Goal: Transaction & Acquisition: Download file/media

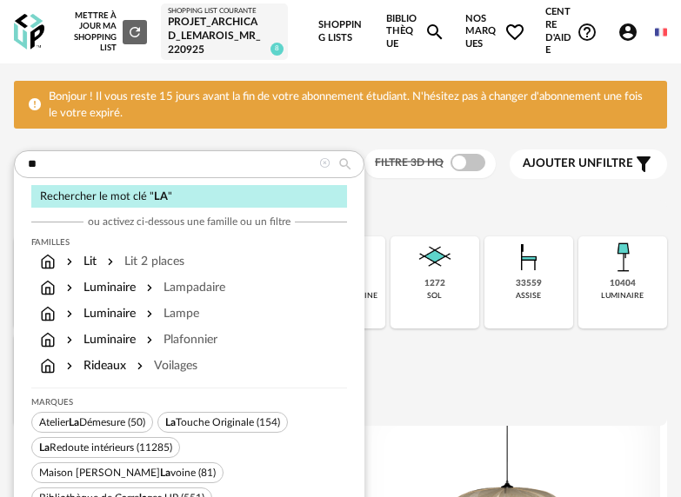
type input "*"
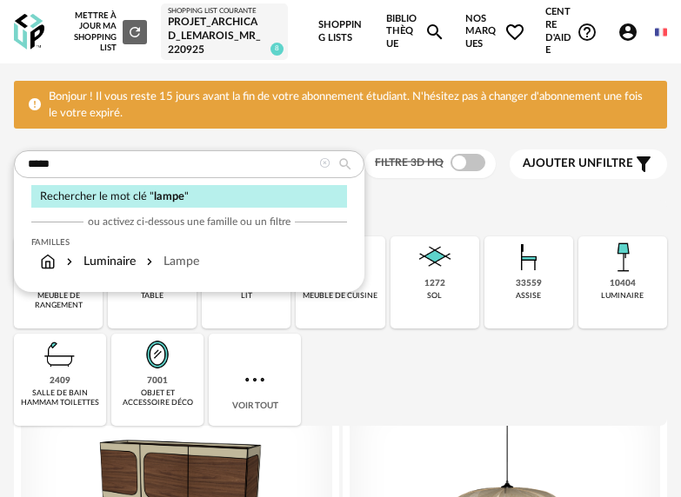
type input "*****"
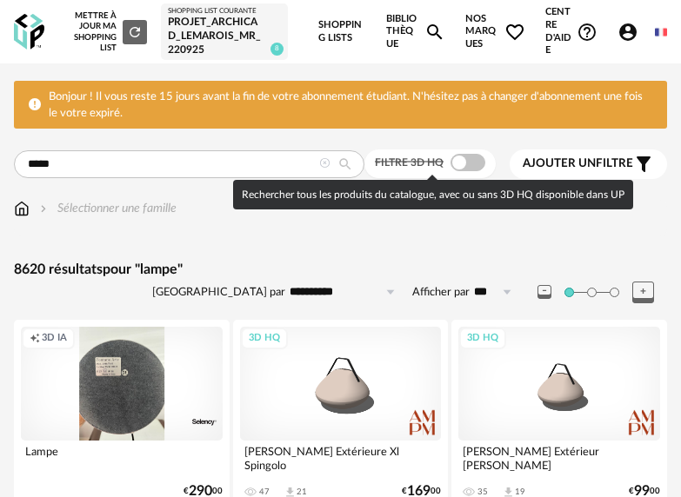
click at [470, 157] on span at bounding box center [467, 162] width 35 height 17
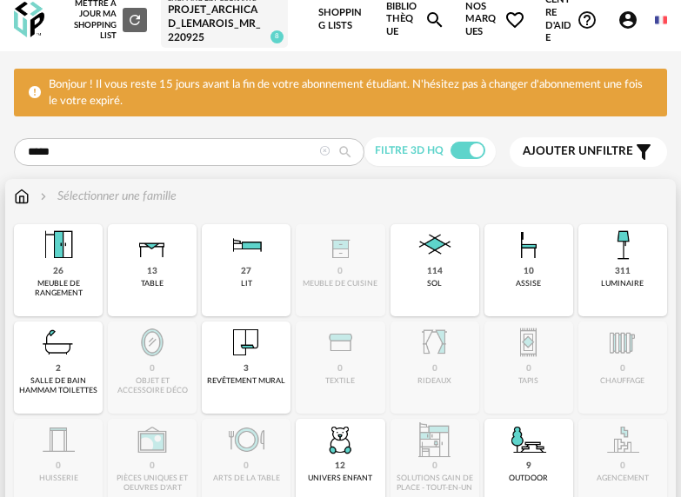
scroll to position [17, 0]
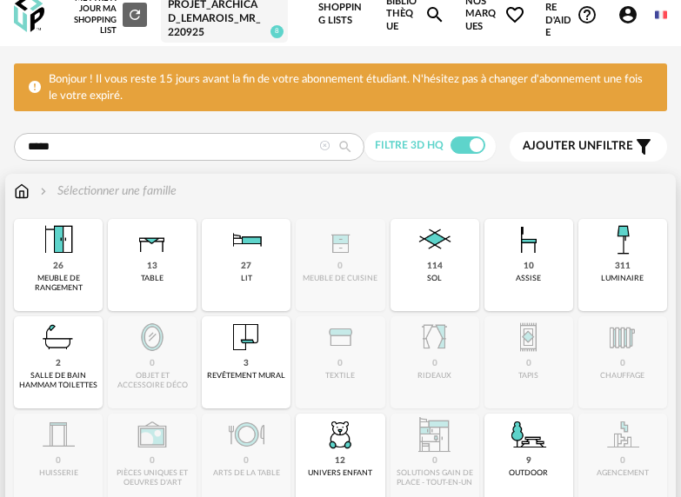
click at [641, 272] on div "311 luminaire" at bounding box center [622, 265] width 89 height 92
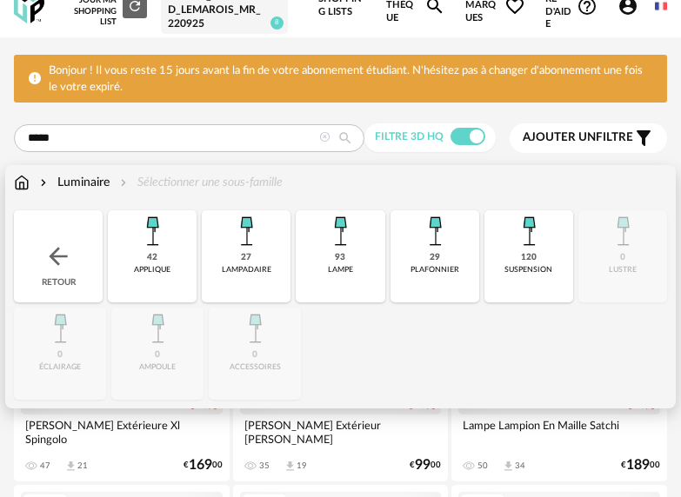
scroll to position [29, 0]
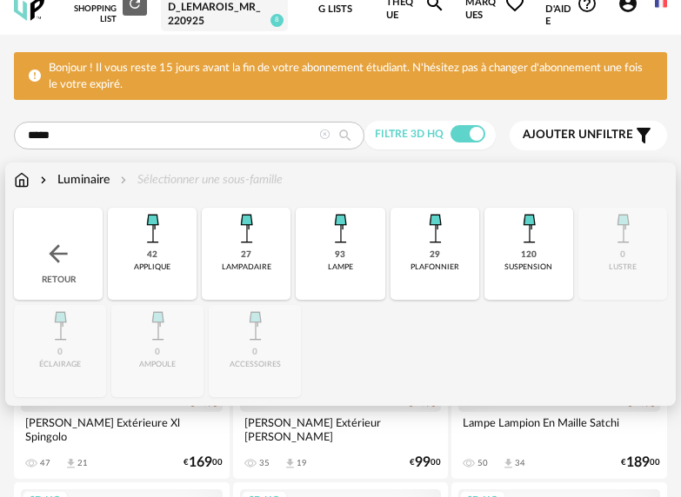
click at [265, 240] on img at bounding box center [246, 229] width 42 height 42
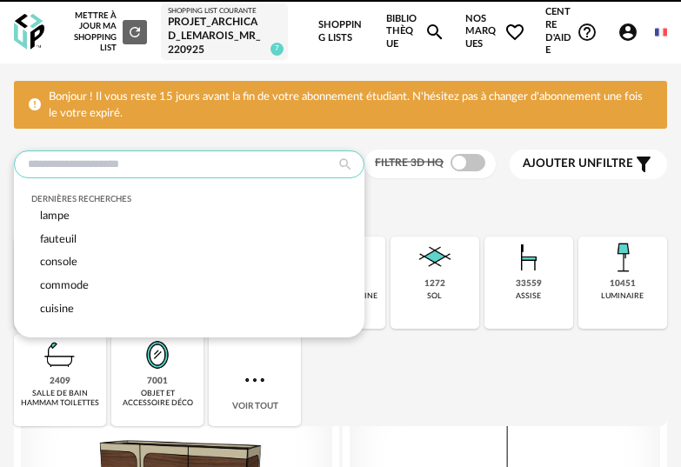
click at [156, 168] on input "text" at bounding box center [189, 164] width 350 height 28
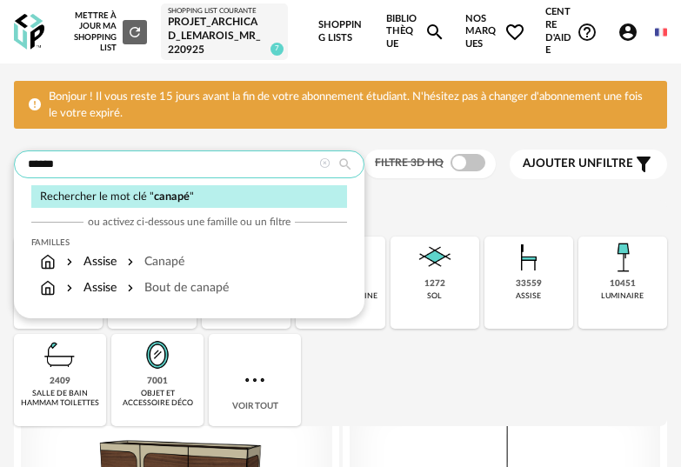
type input "******"
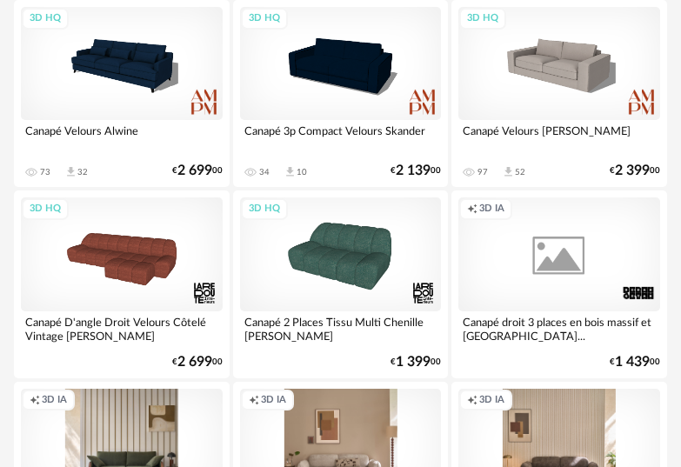
scroll to position [917, 0]
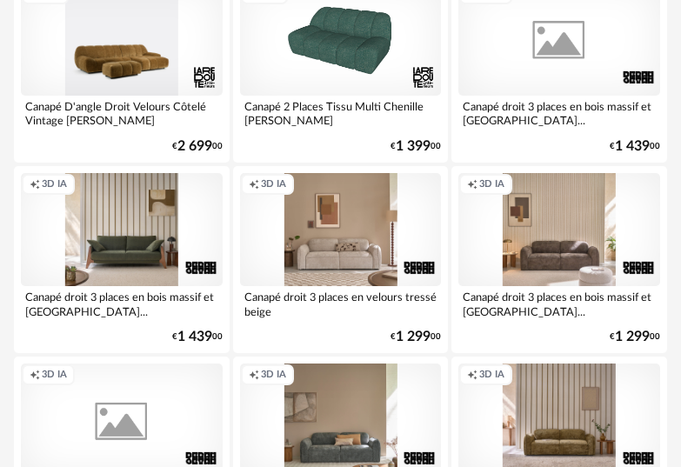
click at [115, 57] on div "3D HQ" at bounding box center [122, 38] width 202 height 113
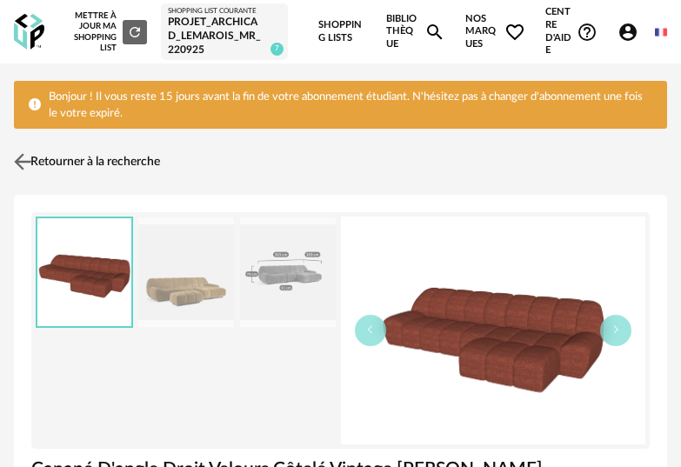
click at [29, 158] on img at bounding box center [22, 161] width 25 height 25
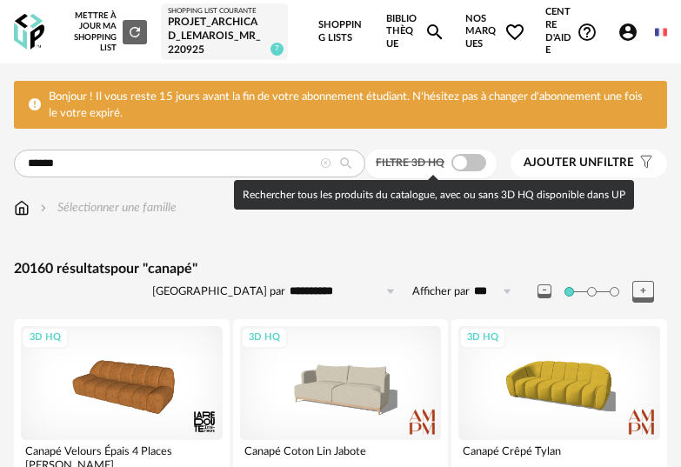
click at [470, 159] on span at bounding box center [468, 162] width 35 height 17
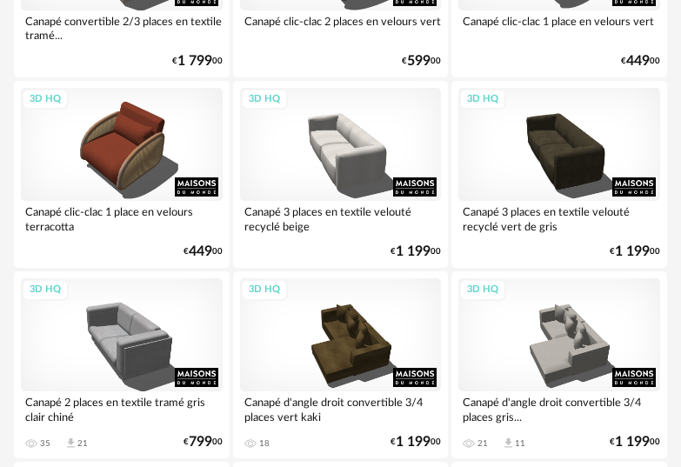
scroll to position [2921, 0]
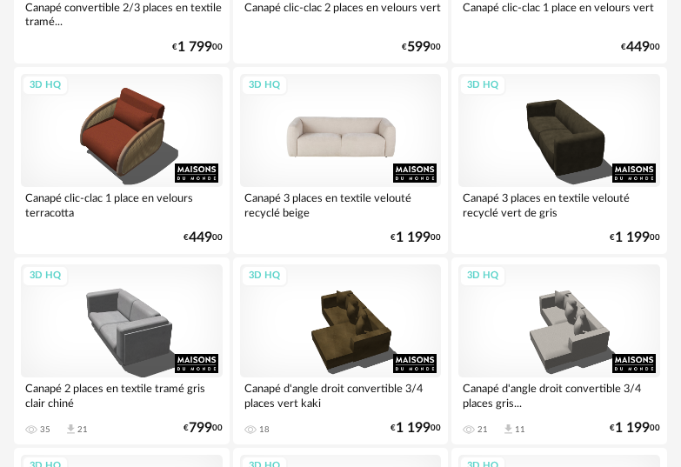
click at [330, 132] on div "3D HQ" at bounding box center [341, 130] width 202 height 113
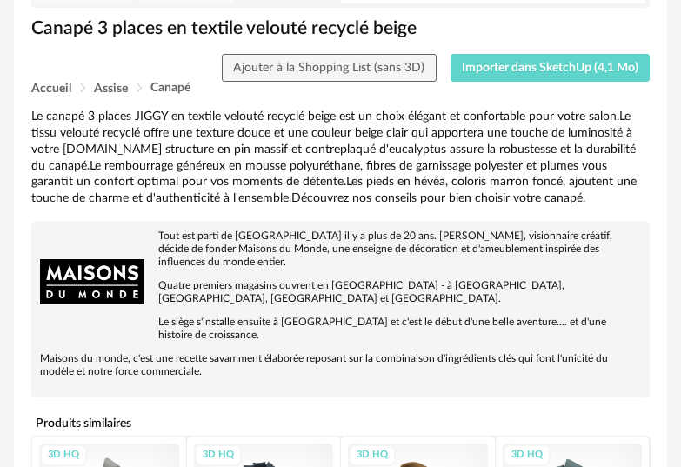
scroll to position [486, 0]
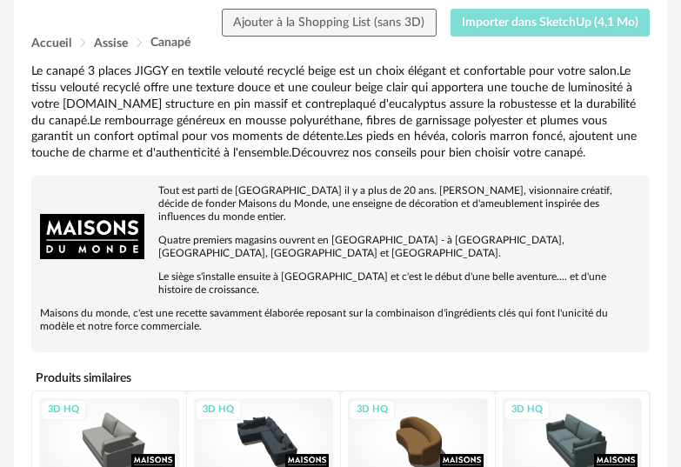
click at [516, 30] on button "Importer dans SketchUp (4,1 Mo)" at bounding box center [550, 23] width 200 height 28
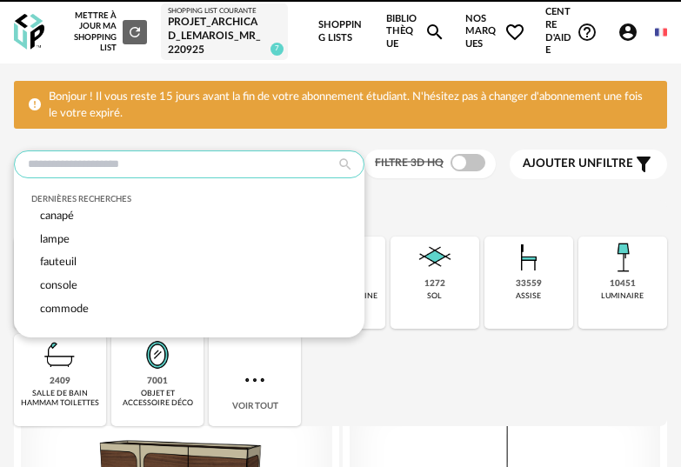
click at [179, 171] on input "text" at bounding box center [189, 164] width 350 height 28
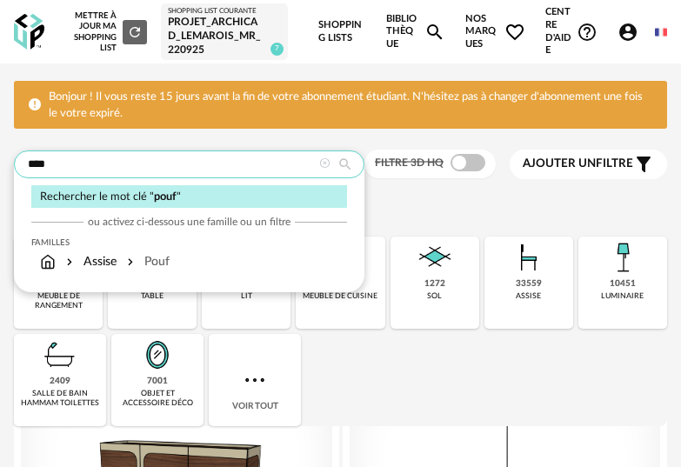
type input "****"
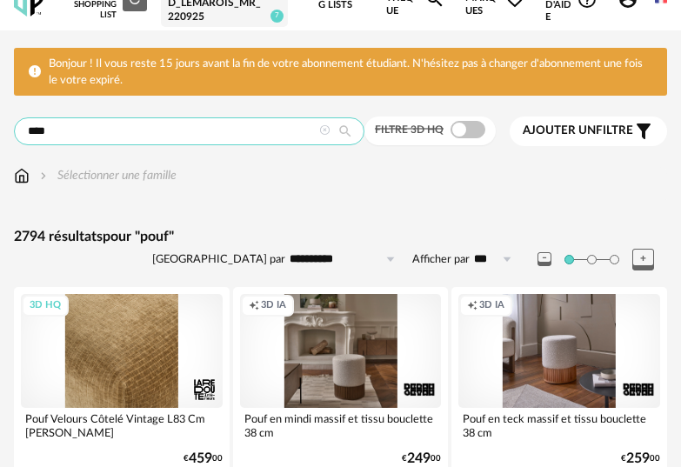
scroll to position [36, 0]
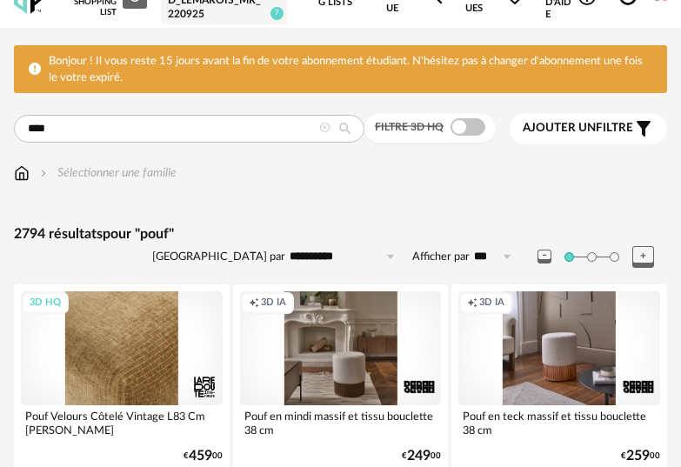
click at [129, 358] on div "3D HQ" at bounding box center [122, 347] width 202 height 113
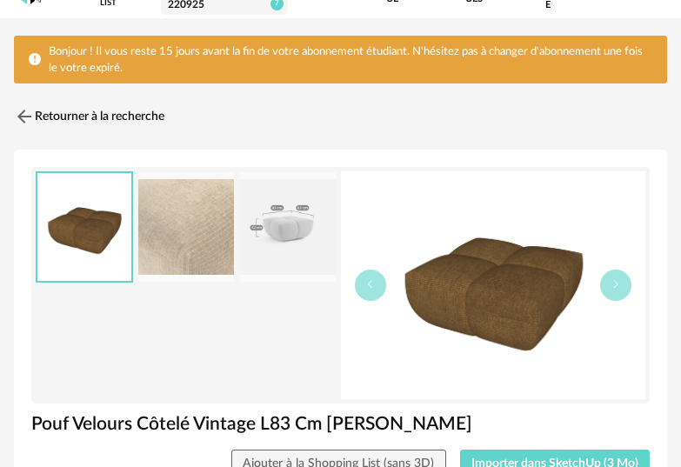
scroll to position [126, 0]
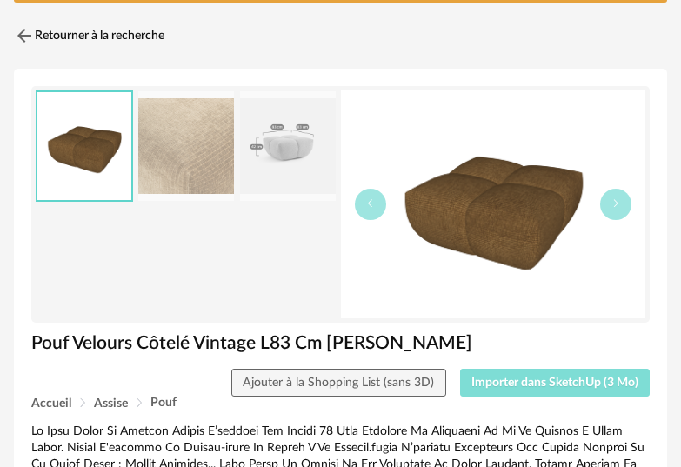
click at [504, 379] on span "Importer dans SketchUp (3 Mo)" at bounding box center [554, 382] width 167 height 12
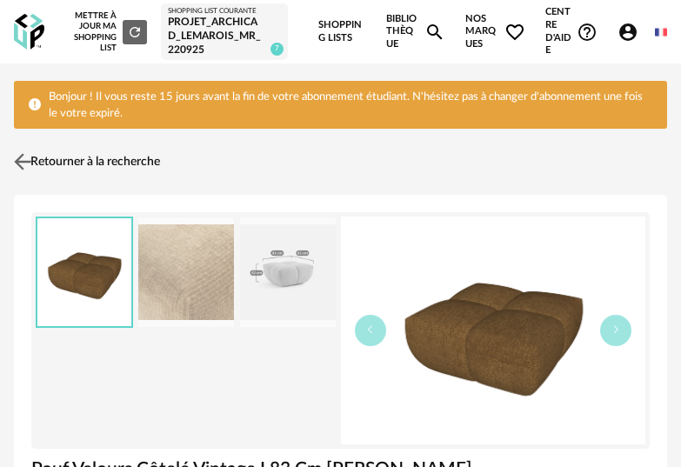
click at [36, 163] on link "Retourner à la recherche" at bounding box center [85, 162] width 150 height 38
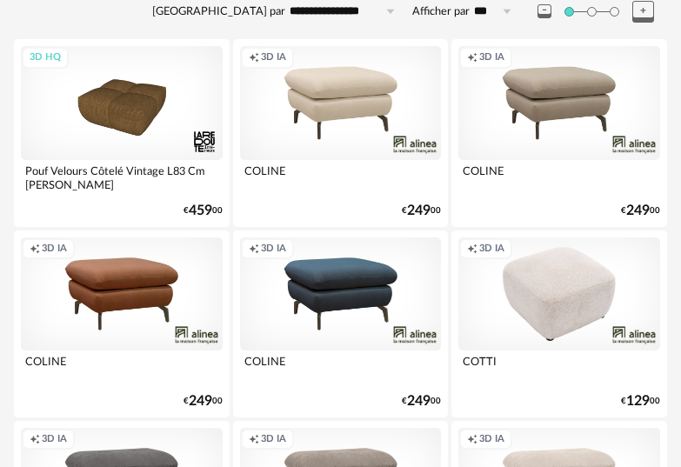
scroll to position [146, 0]
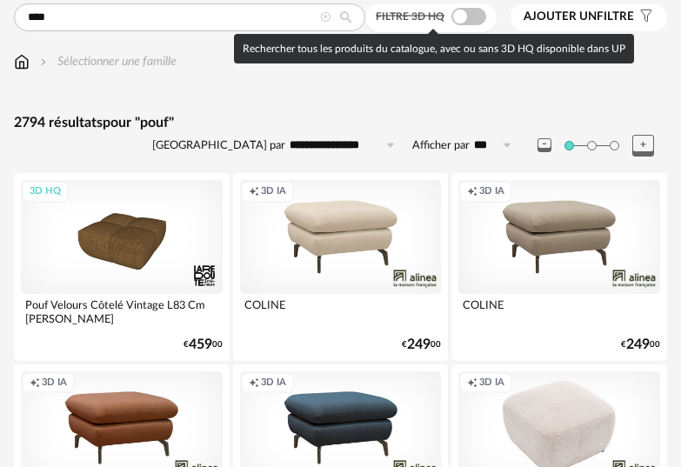
click at [468, 20] on span at bounding box center [468, 16] width 35 height 17
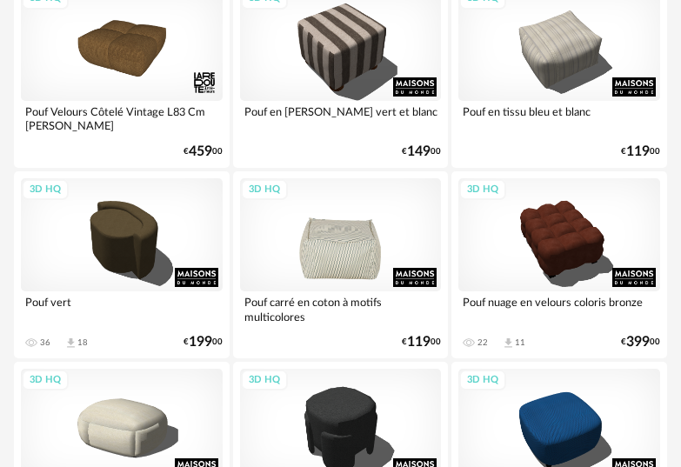
scroll to position [340, 0]
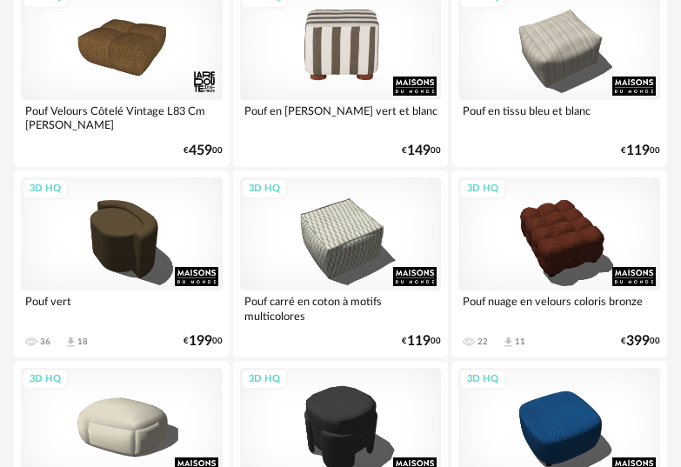
click at [321, 50] on div "3D HQ" at bounding box center [341, 42] width 202 height 113
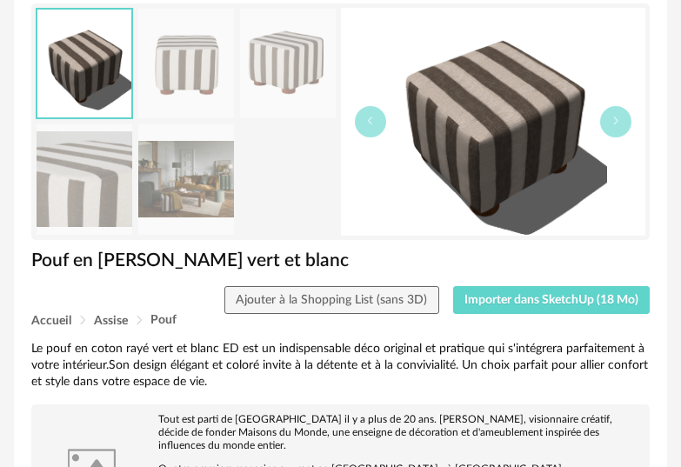
scroll to position [347, 0]
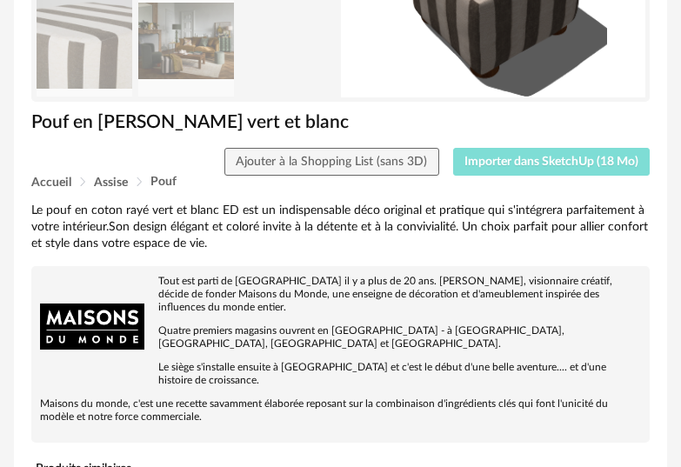
click at [521, 156] on span "Importer dans SketchUp (18 Mo)" at bounding box center [551, 162] width 174 height 12
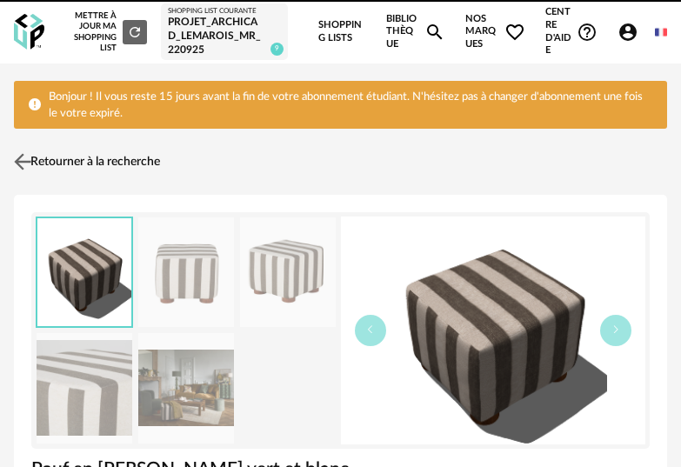
click at [18, 154] on img at bounding box center [22, 161] width 25 height 25
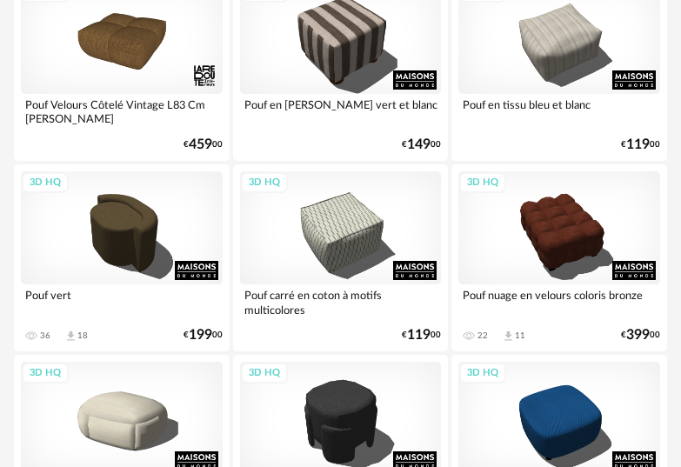
scroll to position [421, 0]
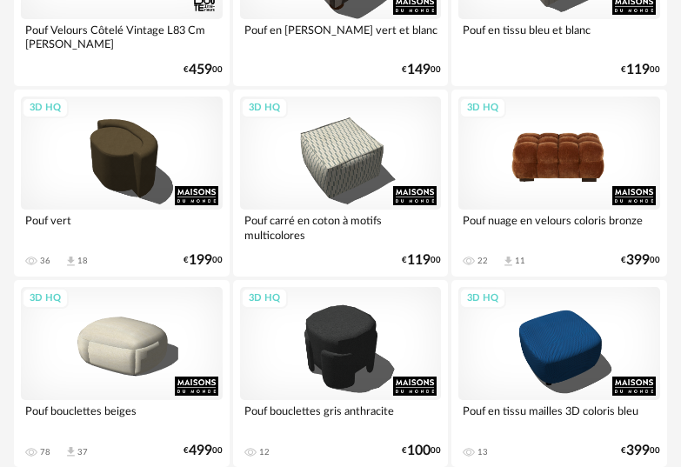
click at [582, 139] on div "3D HQ" at bounding box center [559, 152] width 202 height 113
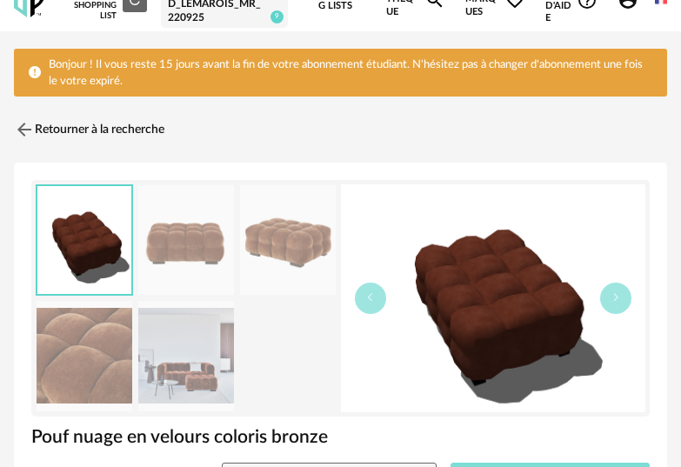
scroll to position [136, 0]
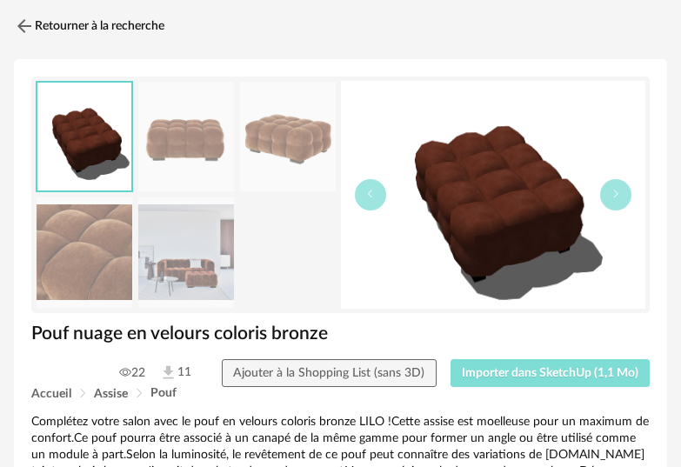
click at [563, 364] on button "Importer dans SketchUp (1,1 Mo)" at bounding box center [550, 373] width 200 height 28
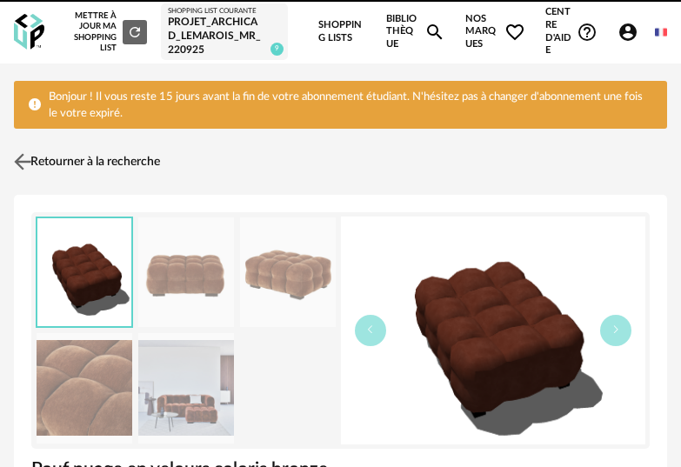
click at [50, 167] on link "Retourner à la recherche" at bounding box center [85, 162] width 150 height 38
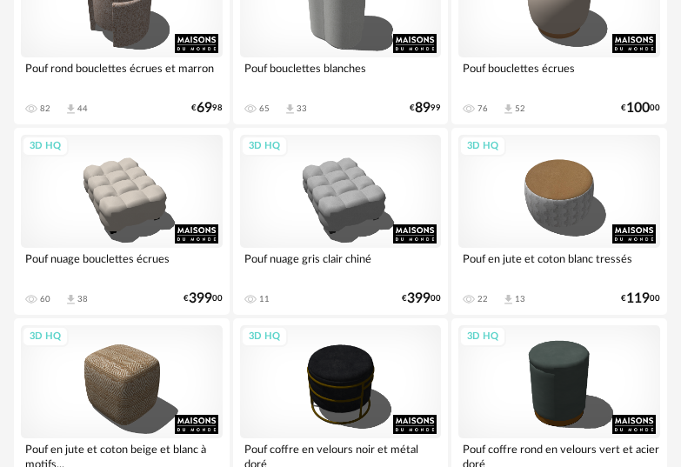
scroll to position [1383, 0]
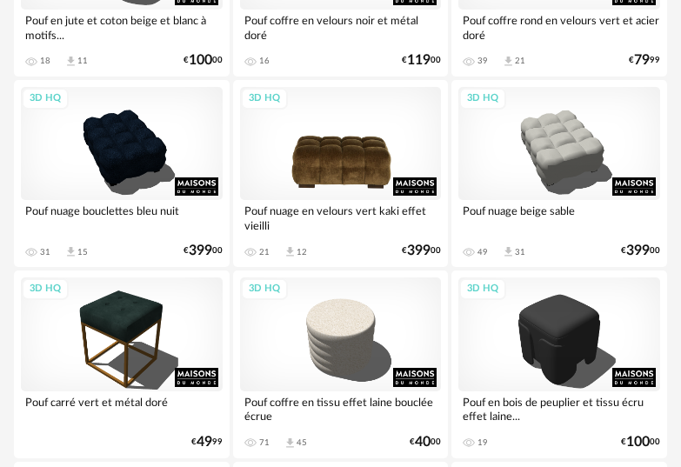
click at [316, 173] on div "3D HQ" at bounding box center [341, 143] width 202 height 113
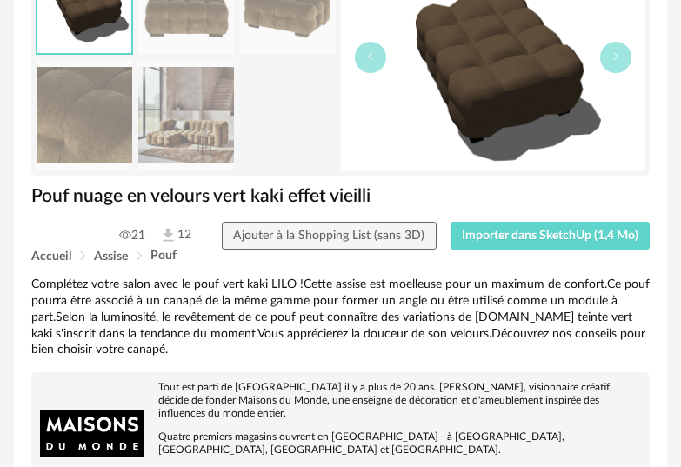
scroll to position [273, 0]
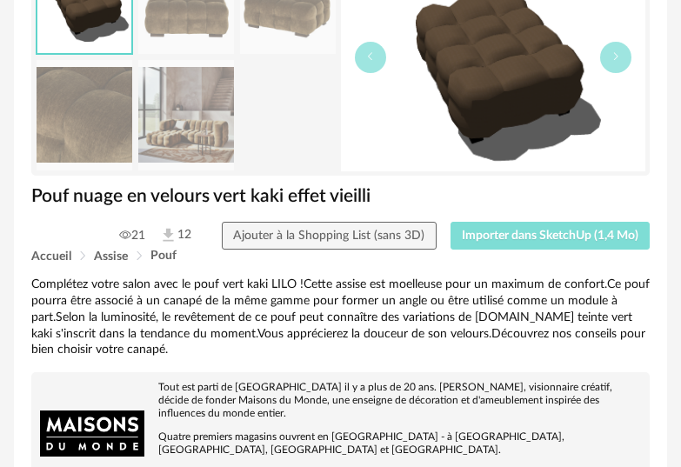
click at [502, 222] on button "Importer dans SketchUp (1,4 Mo)" at bounding box center [550, 236] width 200 height 28
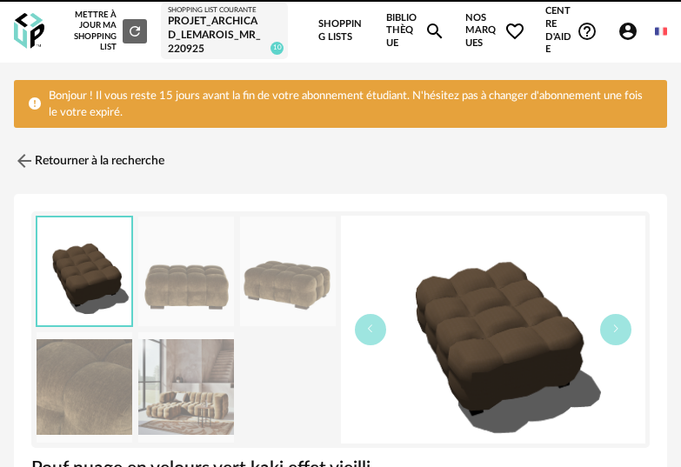
scroll to position [3, 0]
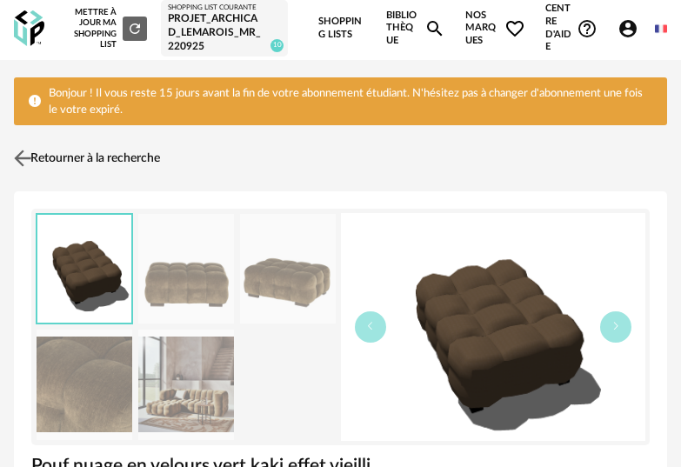
click at [37, 149] on link "Retourner à la recherche" at bounding box center [85, 158] width 150 height 38
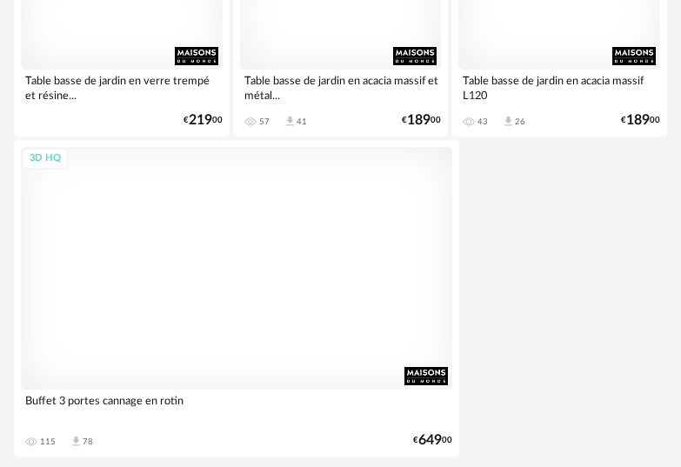
scroll to position [4624, 0]
